Goal: Task Accomplishment & Management: Manage account settings

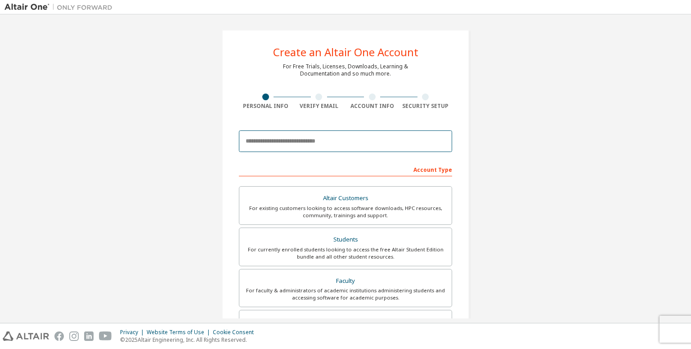
click at [320, 139] on input "email" at bounding box center [345, 141] width 213 height 22
type input "**********"
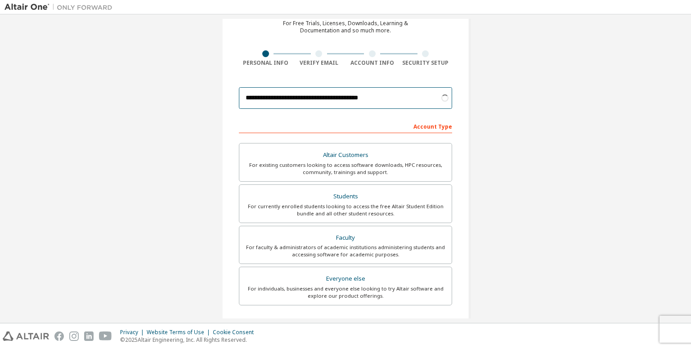
scroll to position [48, 0]
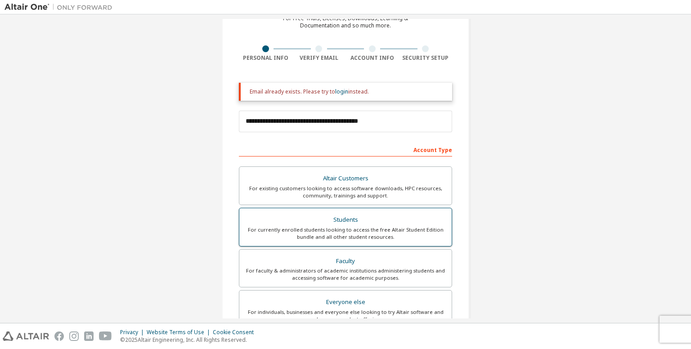
click at [345, 202] on label "Altair Customers For existing customers looking to access software downloads, H…" at bounding box center [345, 185] width 213 height 39
click at [354, 219] on div "Students" at bounding box center [346, 220] width 202 height 13
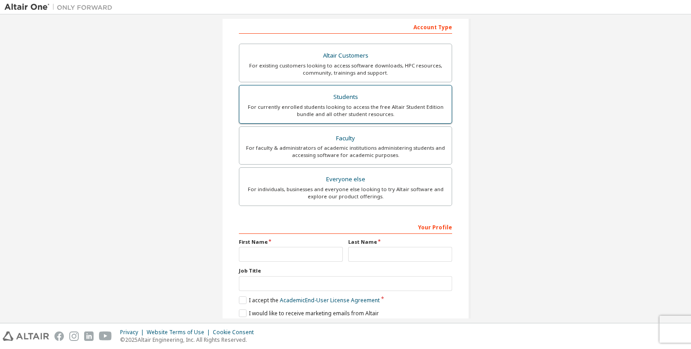
scroll to position [0, 0]
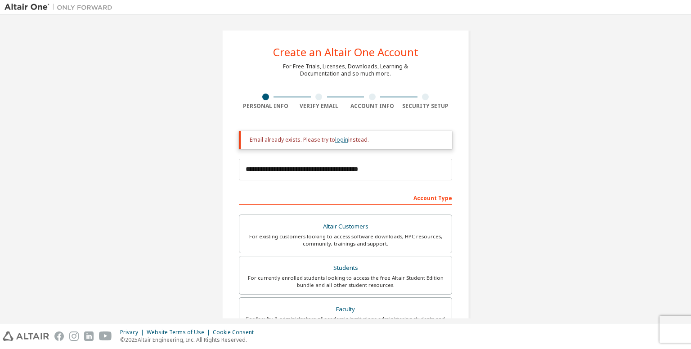
click at [341, 141] on link "login" at bounding box center [341, 140] width 13 height 8
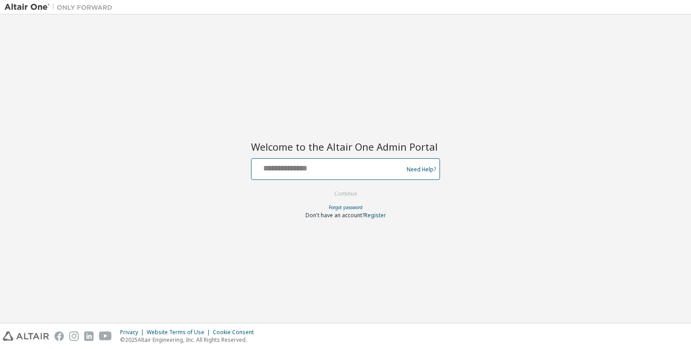
click at [329, 171] on input "text" at bounding box center [328, 167] width 147 height 13
type input "**********"
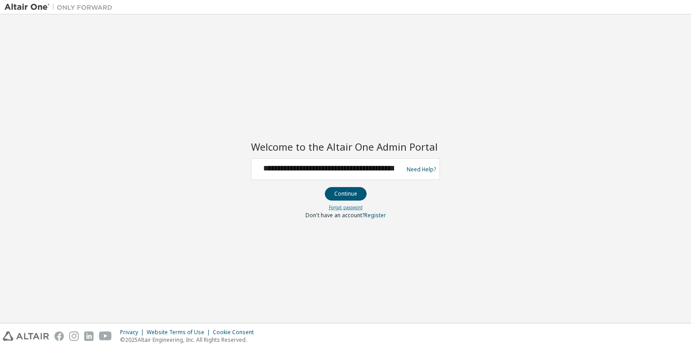
click at [350, 204] on link "Forgot password" at bounding box center [346, 207] width 34 height 6
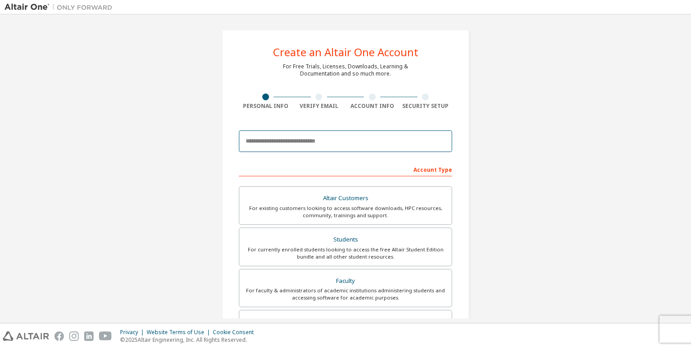
click at [337, 147] on input "email" at bounding box center [345, 141] width 213 height 22
type input "**********"
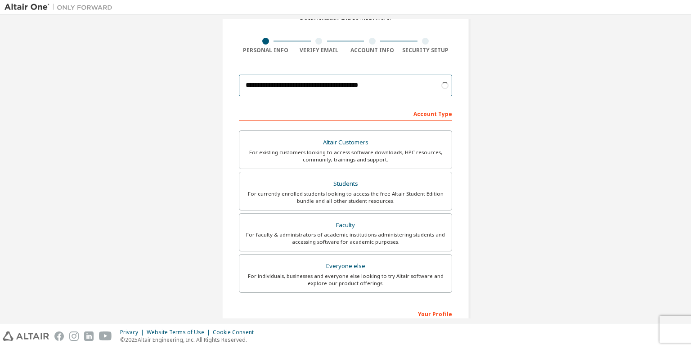
scroll to position [76, 0]
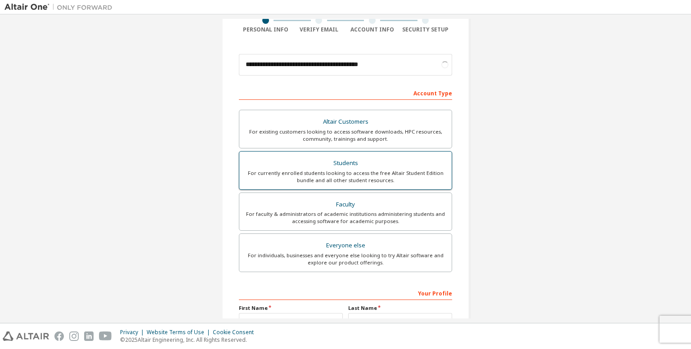
click at [343, 174] on div "For currently enrolled students looking to access the free Altair Student Editi…" at bounding box center [346, 177] width 202 height 14
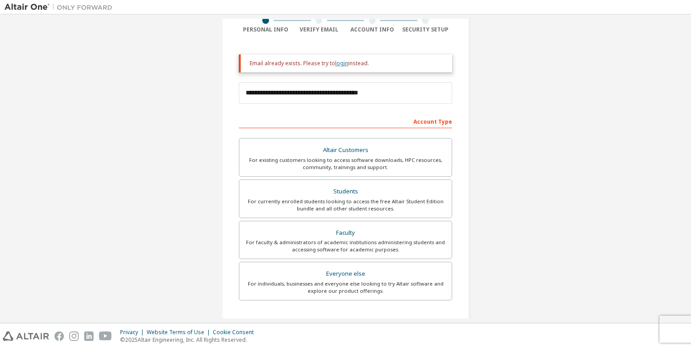
click at [337, 66] on link "login" at bounding box center [341, 63] width 13 height 8
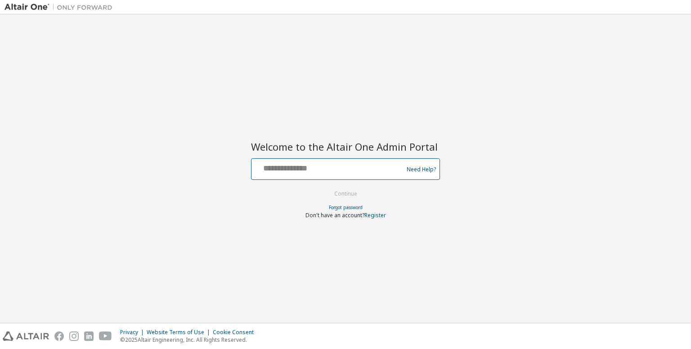
click at [341, 173] on input "text" at bounding box center [328, 167] width 147 height 13
type input "**********"
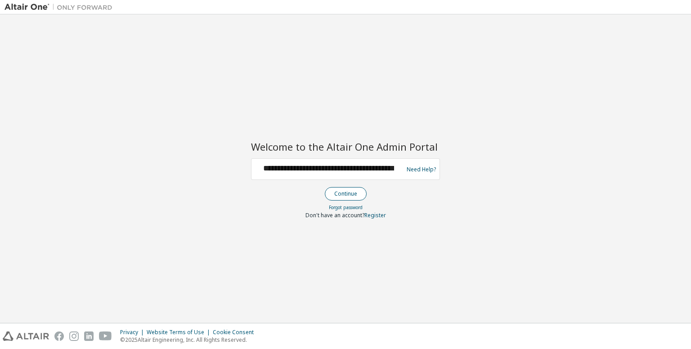
click at [350, 193] on button "Continue" at bounding box center [346, 193] width 42 height 13
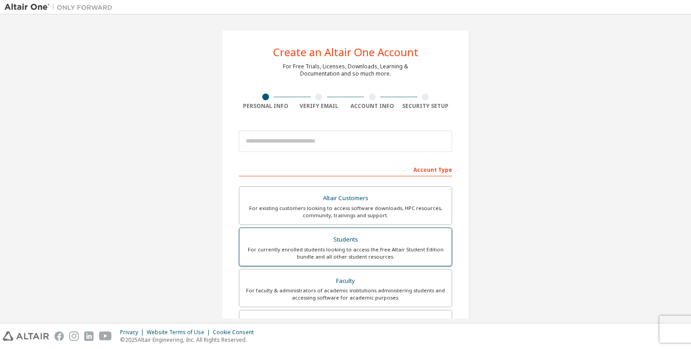
drag, startPoint x: 0, startPoint y: 0, endPoint x: 331, endPoint y: 251, distance: 415.5
click at [331, 251] on div "For currently enrolled students looking to access the free Altair Student Editi…" at bounding box center [346, 253] width 202 height 14
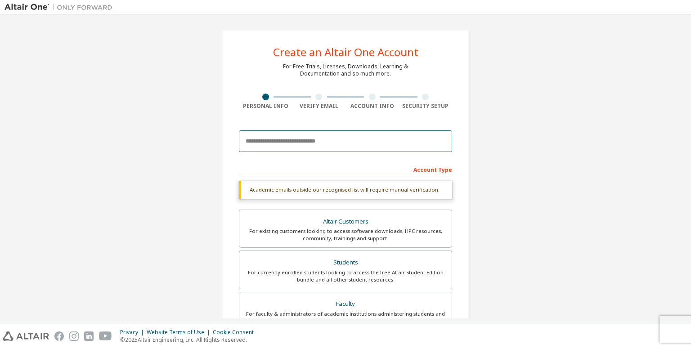
click at [318, 131] on input "email" at bounding box center [345, 141] width 213 height 22
type input "**********"
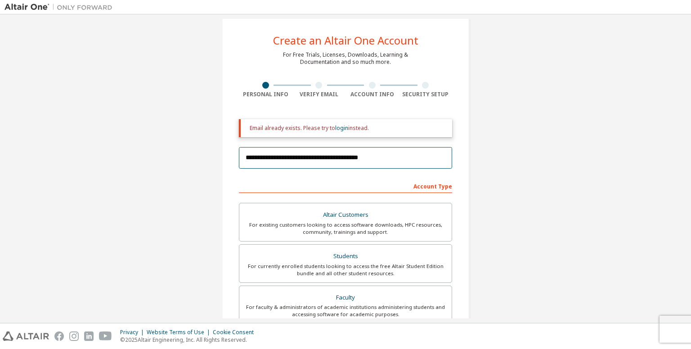
scroll to position [9, 0]
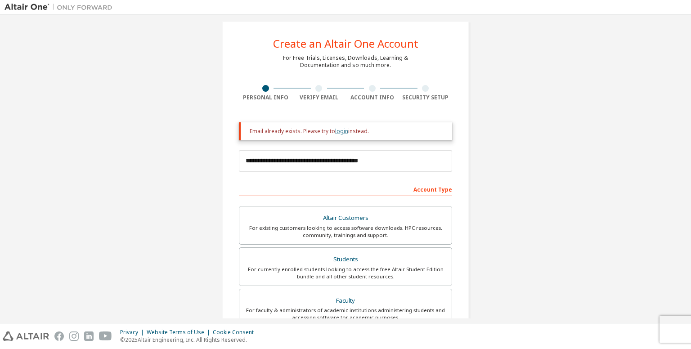
click at [342, 132] on link "login" at bounding box center [341, 131] width 13 height 8
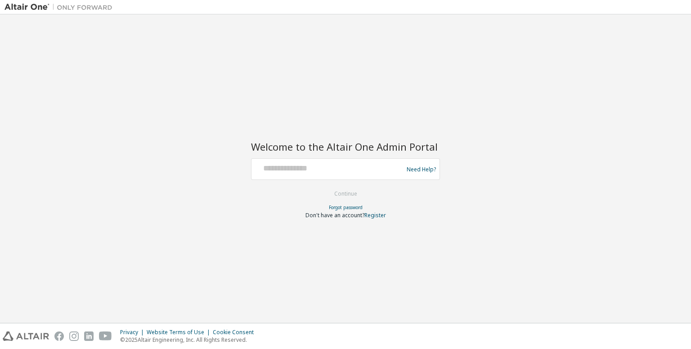
click at [326, 180] on form "Need Help? Please make sure that you provide your Global Login as email (e.g. @…" at bounding box center [345, 188] width 189 height 61
click at [322, 171] on input "text" at bounding box center [328, 167] width 147 height 13
type input "**********"
click at [339, 193] on button "Continue" at bounding box center [346, 193] width 42 height 13
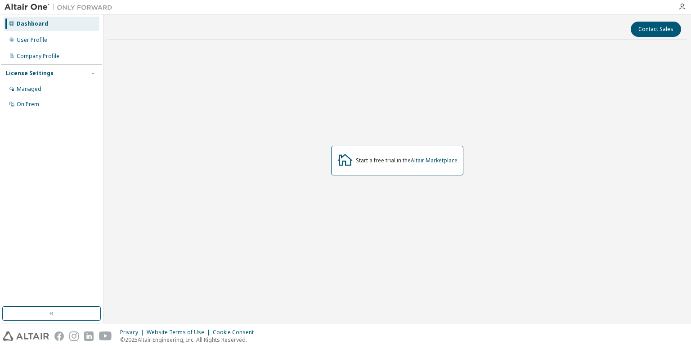
click at [58, 24] on div "Dashboard" at bounding box center [52, 24] width 96 height 14
click at [49, 42] on div "User Profile" at bounding box center [52, 40] width 96 height 14
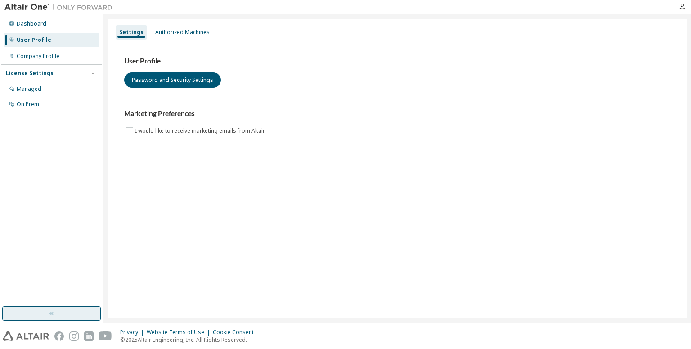
click at [63, 313] on button "button" at bounding box center [51, 313] width 99 height 14
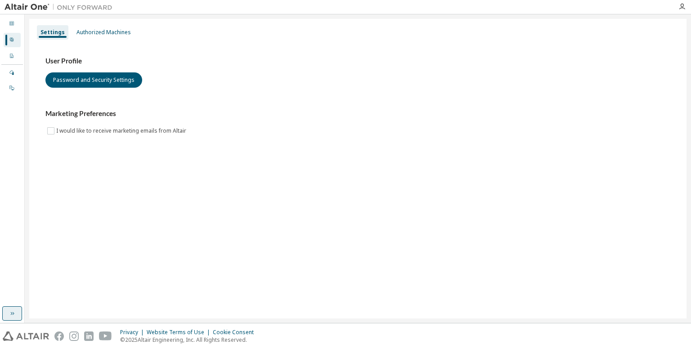
click at [17, 308] on button "button" at bounding box center [12, 313] width 20 height 14
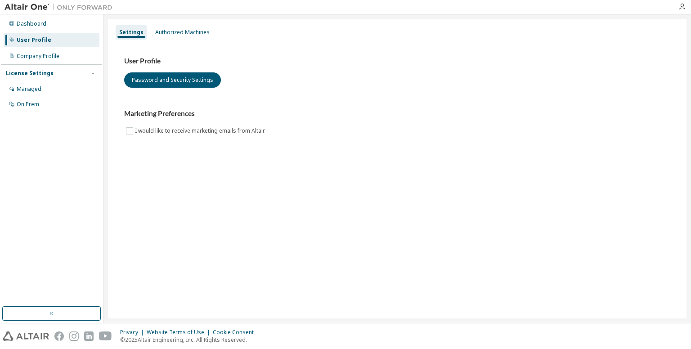
click at [678, 10] on div at bounding box center [682, 6] width 18 height 13
click at [682, 9] on icon "button" at bounding box center [681, 6] width 7 height 7
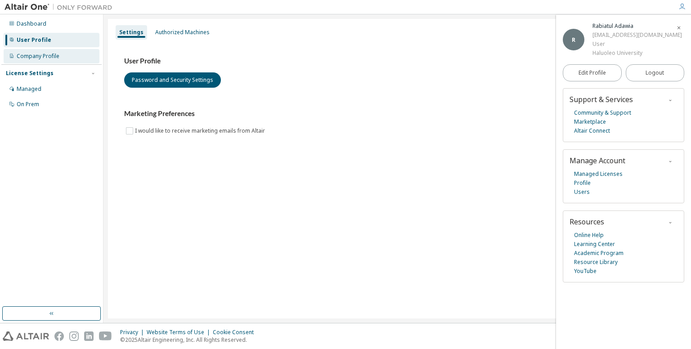
click at [55, 53] on div "Company Profile" at bounding box center [38, 56] width 43 height 7
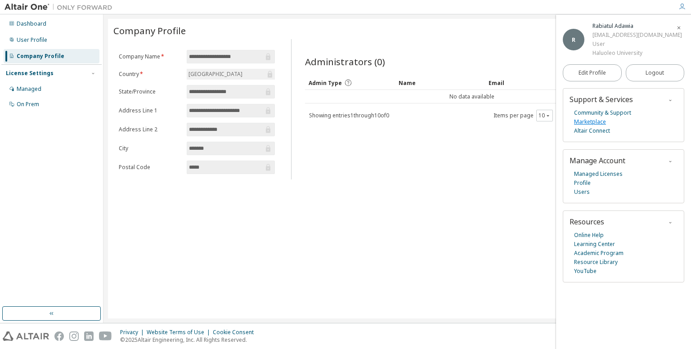
click at [587, 126] on link "Marketplace" at bounding box center [590, 121] width 32 height 9
